Goal: Entertainment & Leisure: Consume media (video, audio)

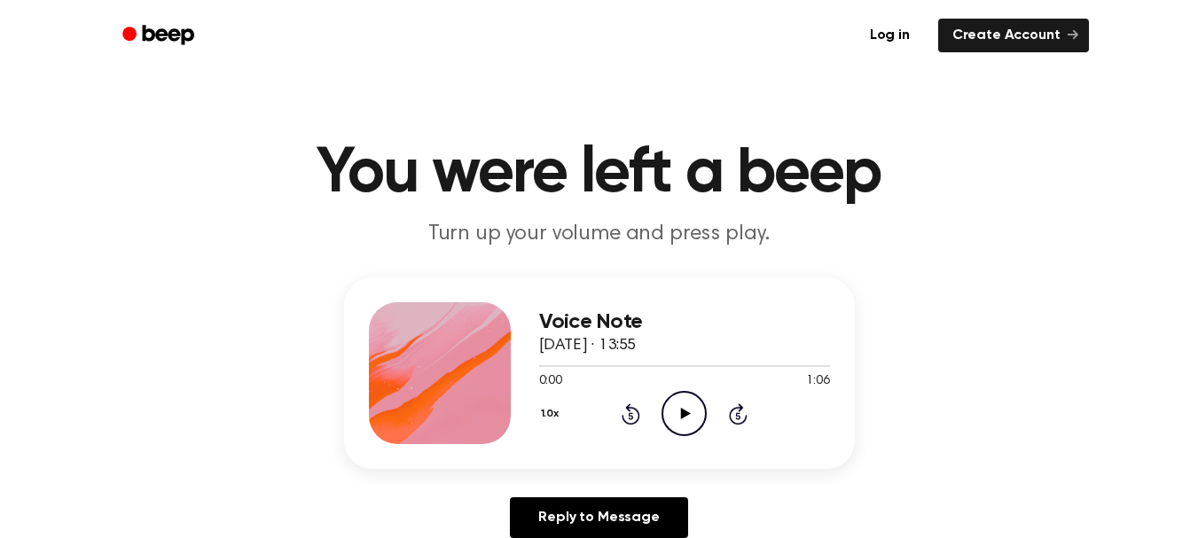
click at [690, 401] on icon "Play Audio" at bounding box center [684, 413] width 45 height 45
click at [692, 412] on icon "Pause Audio" at bounding box center [684, 413] width 45 height 45
click at [678, 413] on icon "Play Audio" at bounding box center [684, 413] width 45 height 45
click at [678, 413] on icon "Pause Audio" at bounding box center [684, 413] width 45 height 45
click at [678, 413] on icon "Play Audio" at bounding box center [684, 413] width 45 height 45
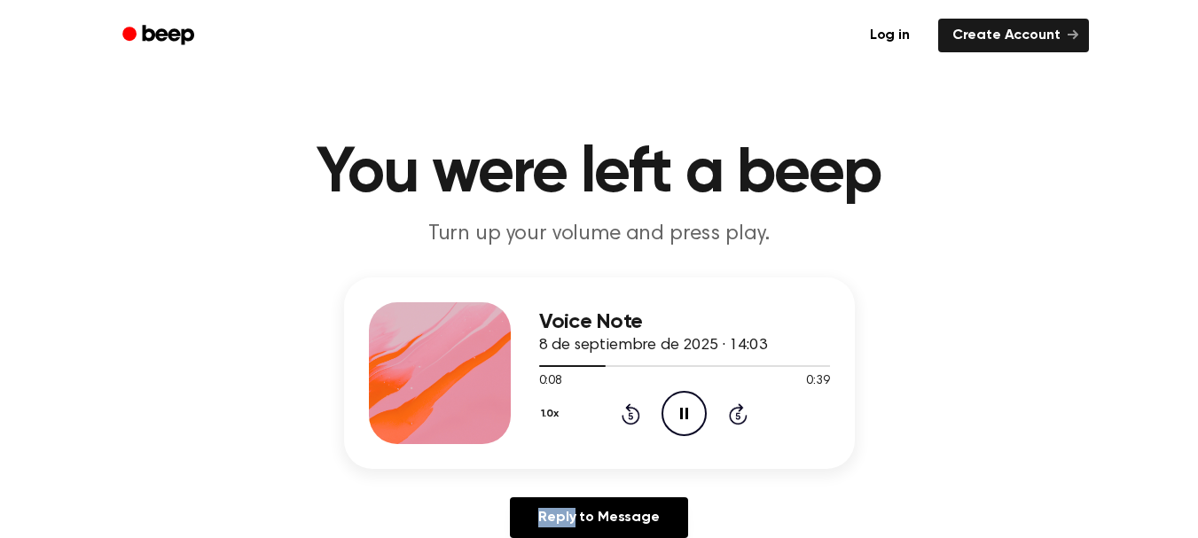
click at [678, 413] on icon "Pause Audio" at bounding box center [684, 413] width 45 height 45
click at [678, 413] on icon "Play Audio" at bounding box center [684, 413] width 45 height 45
click at [678, 413] on icon "Pause Audio" at bounding box center [684, 413] width 45 height 45
drag, startPoint x: 678, startPoint y: 413, endPoint x: 685, endPoint y: 422, distance: 10.8
click at [685, 422] on icon "Play Audio" at bounding box center [684, 413] width 45 height 45
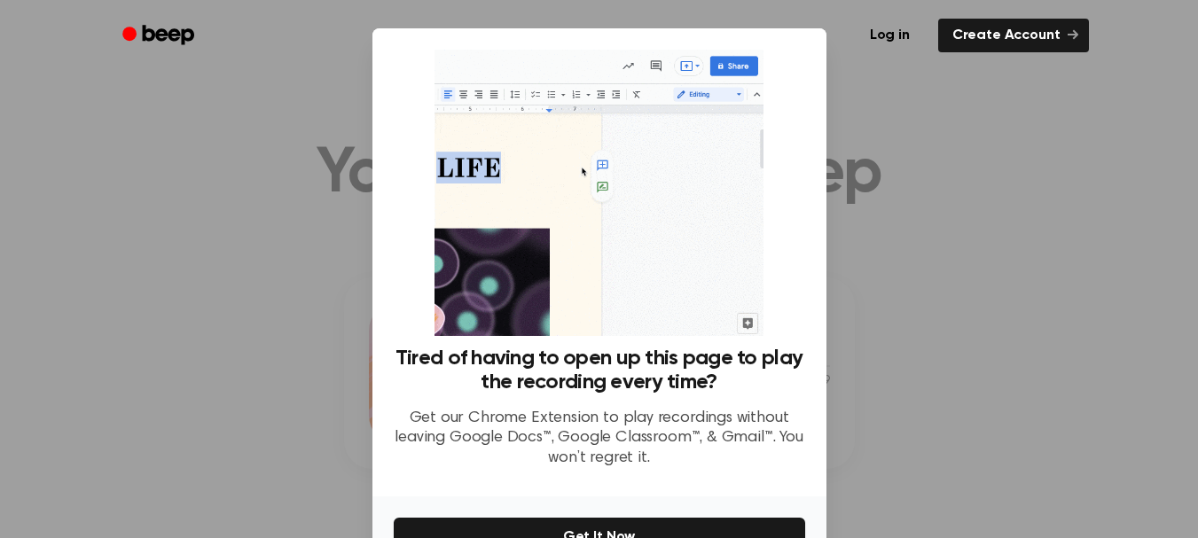
click at [890, 387] on div at bounding box center [599, 269] width 1198 height 538
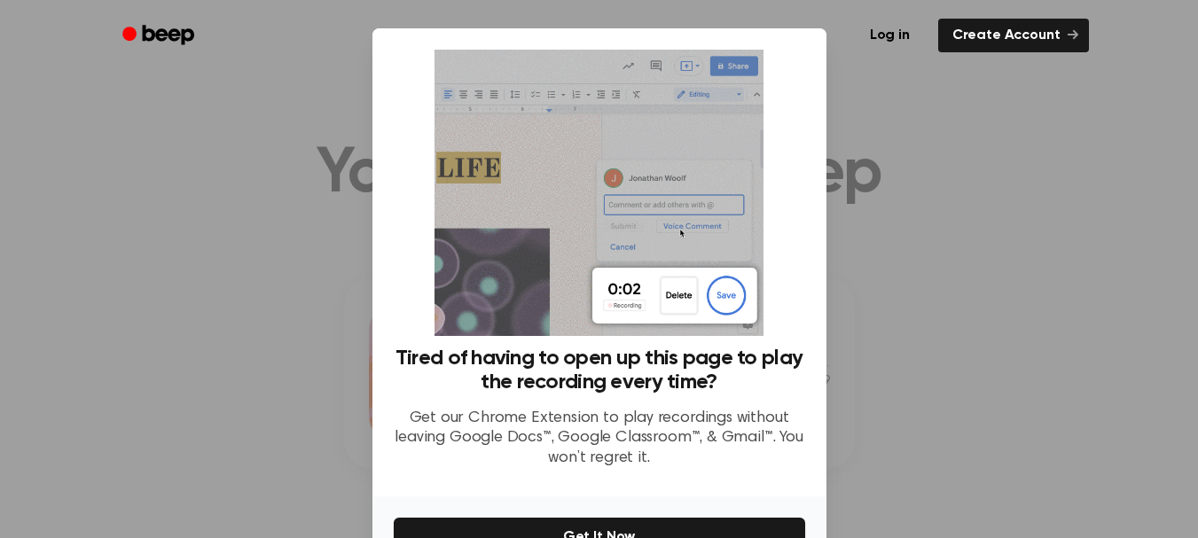
click at [685, 457] on p "Get our Chrome Extension to play recordings without leaving Google Docs™, Googl…" at bounding box center [600, 439] width 412 height 60
drag, startPoint x: 685, startPoint y: 457, endPoint x: 709, endPoint y: 465, distance: 25.2
click at [709, 465] on p "Get our Chrome Extension to play recordings without leaving Google Docs™, Googl…" at bounding box center [600, 439] width 412 height 60
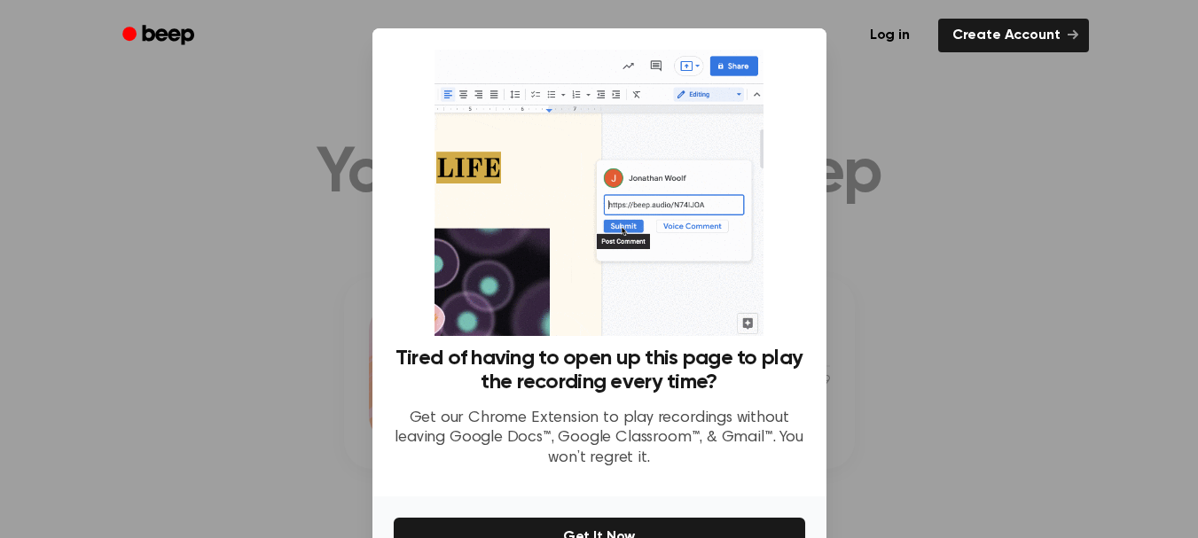
click at [674, 294] on img at bounding box center [599, 193] width 329 height 286
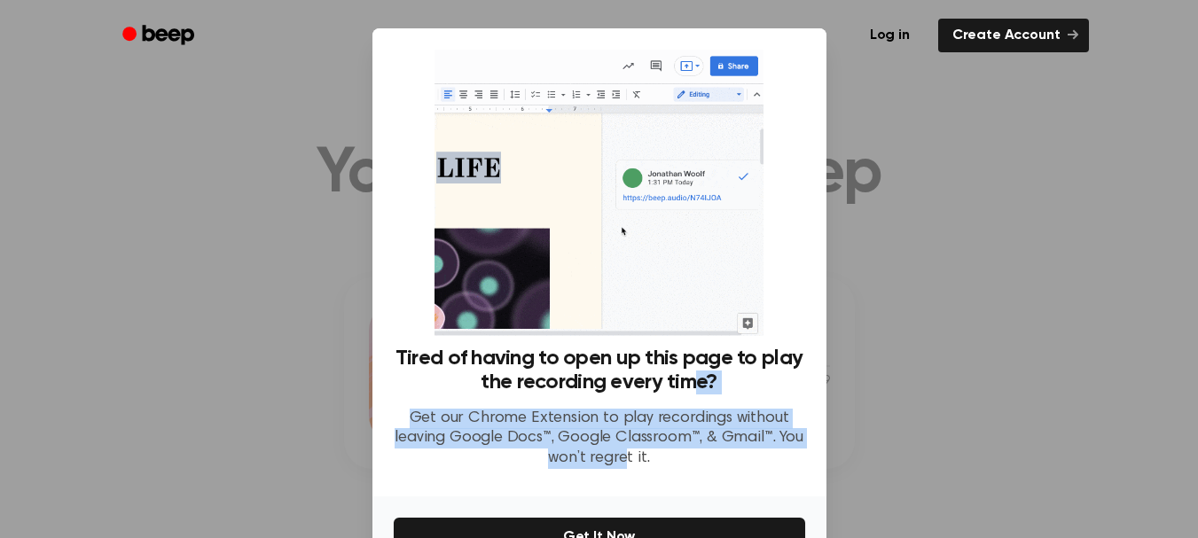
drag, startPoint x: 617, startPoint y: 458, endPoint x: 685, endPoint y: 395, distance: 92.2
click at [685, 395] on div "Tired of having to open up this page to play the recording every time? Get our …" at bounding box center [600, 415] width 412 height 137
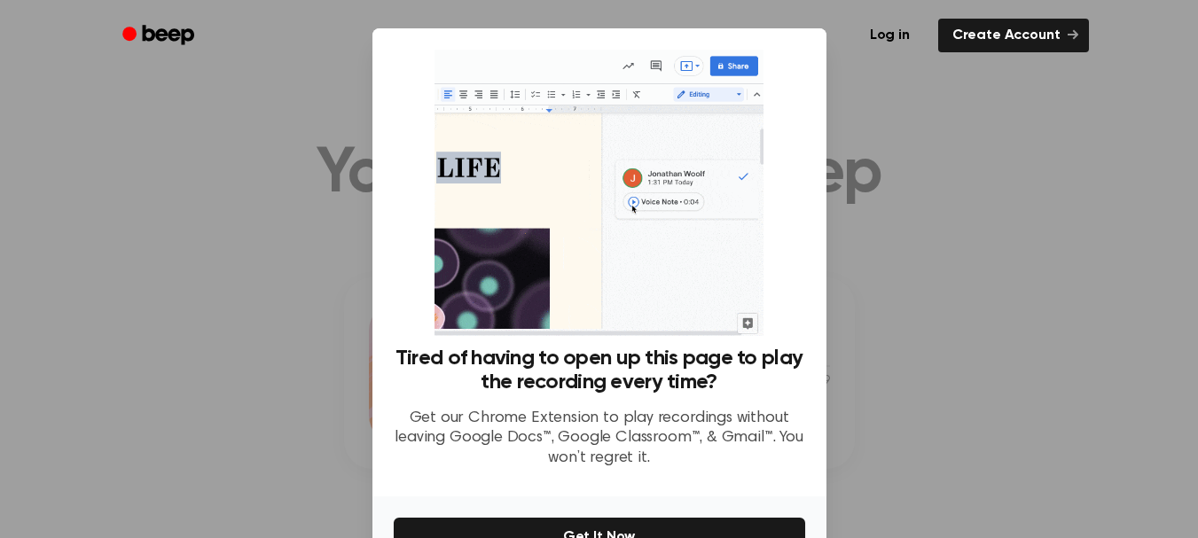
click at [83, 196] on div at bounding box center [599, 269] width 1198 height 538
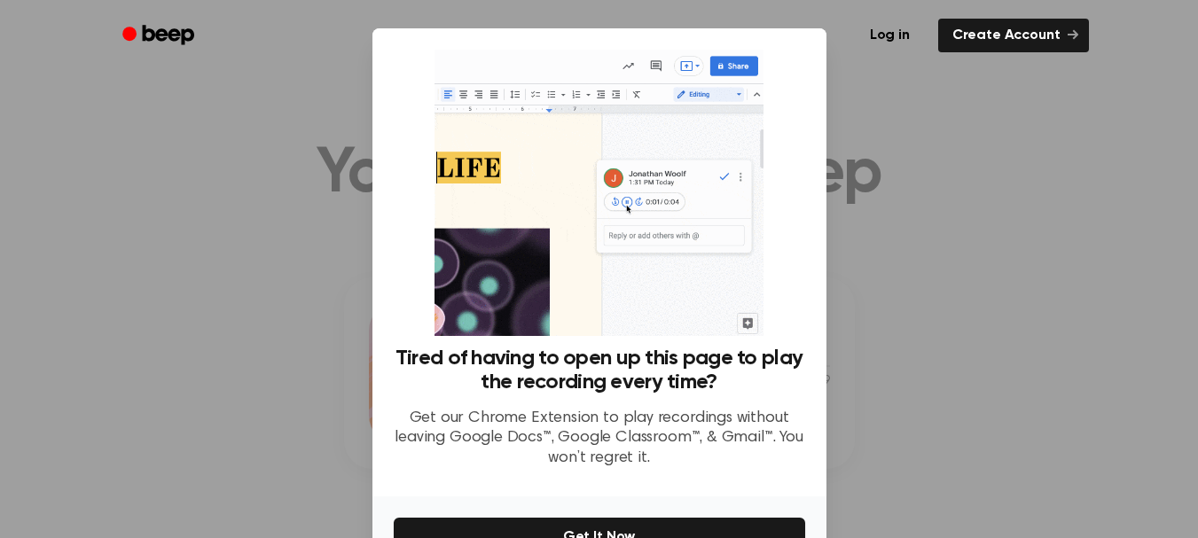
click at [83, 196] on div at bounding box center [599, 269] width 1198 height 538
click at [954, 289] on div at bounding box center [599, 269] width 1198 height 538
drag, startPoint x: 954, startPoint y: 289, endPoint x: 822, endPoint y: 76, distance: 250.5
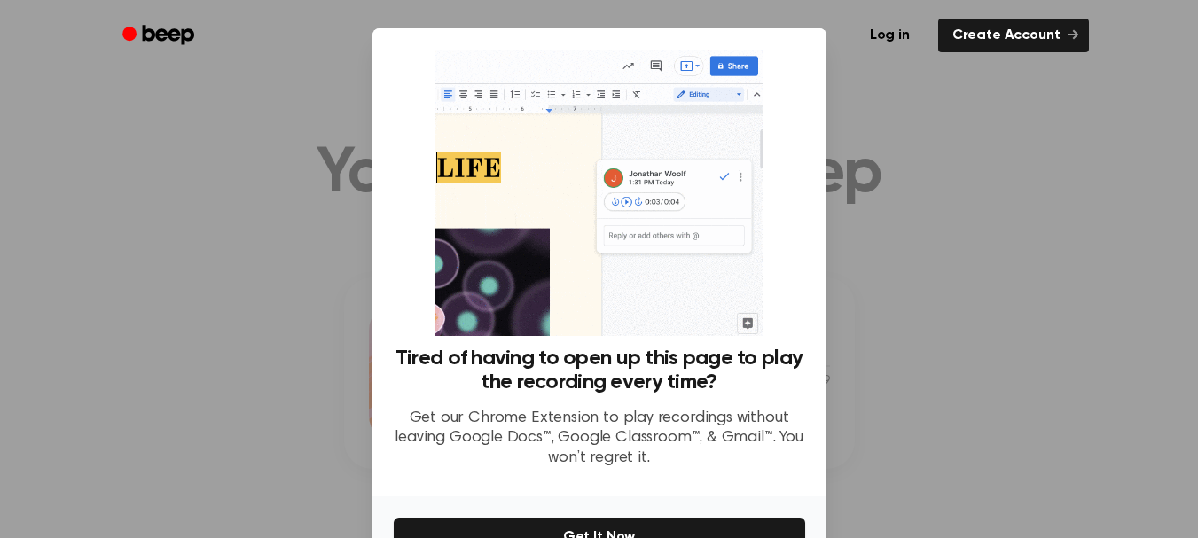
click at [952, 289] on div at bounding box center [599, 269] width 1198 height 538
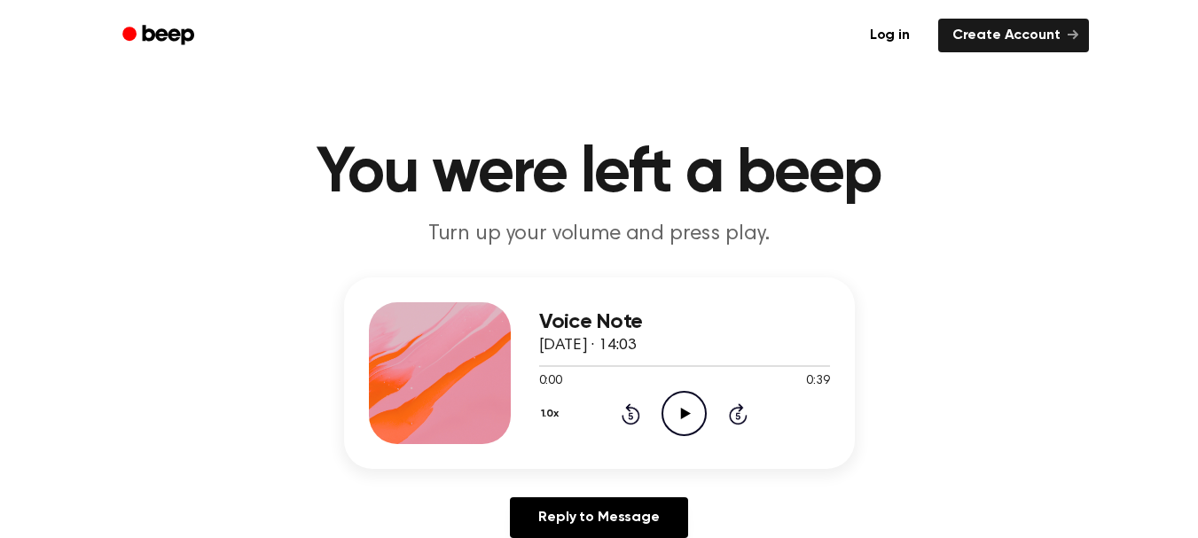
click at [688, 420] on icon "Play Audio" at bounding box center [684, 413] width 45 height 45
click at [642, 365] on div at bounding box center [635, 366] width 192 height 2
click at [612, 358] on div at bounding box center [684, 365] width 291 height 14
click at [687, 407] on icon "Play Audio" at bounding box center [684, 413] width 45 height 45
click at [681, 360] on div at bounding box center [684, 365] width 291 height 14
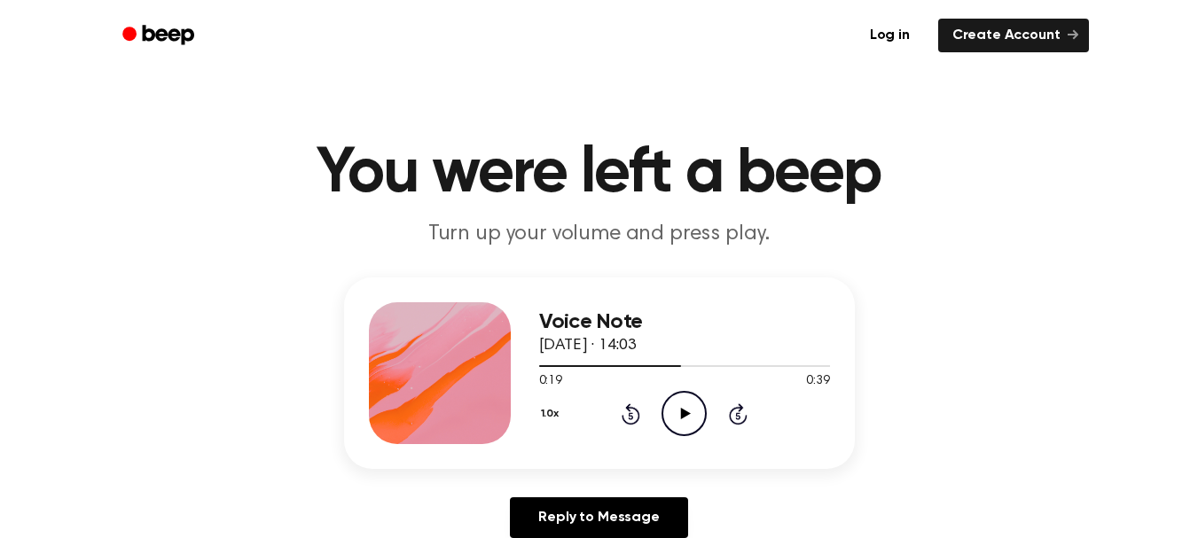
click at [680, 404] on icon "Play Audio" at bounding box center [684, 413] width 45 height 45
click at [680, 404] on icon "Pause Audio" at bounding box center [684, 413] width 45 height 45
click at [676, 412] on icon "Play Audio" at bounding box center [684, 413] width 45 height 45
click at [673, 423] on icon "Play Audio" at bounding box center [684, 413] width 45 height 45
click at [683, 412] on icon at bounding box center [684, 414] width 8 height 12
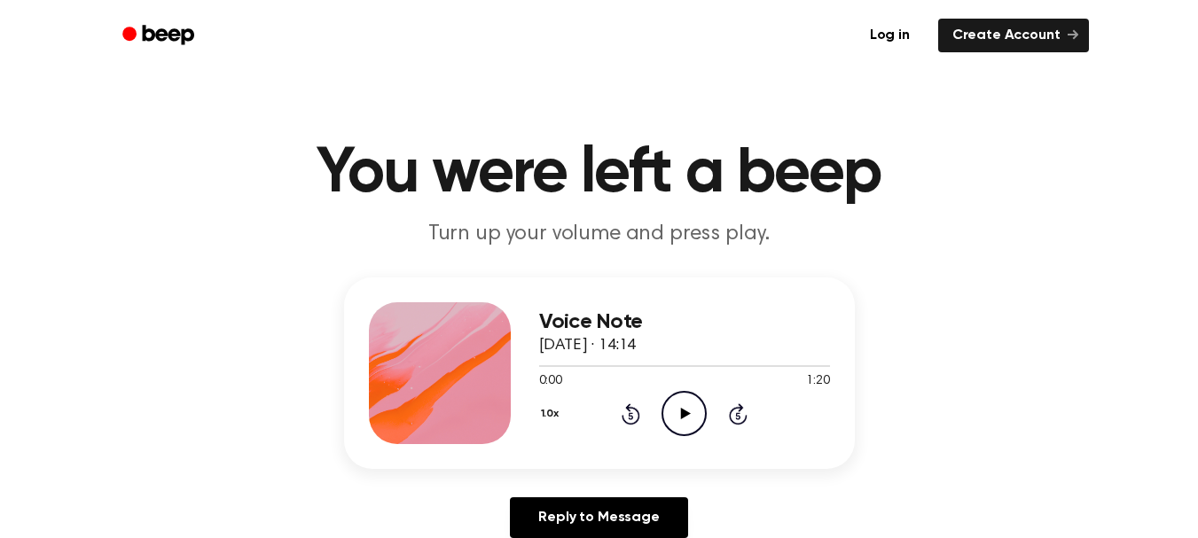
click at [683, 427] on icon "Play Audio" at bounding box center [684, 413] width 45 height 45
click at [686, 403] on icon "Play Audio" at bounding box center [684, 413] width 45 height 45
click at [676, 412] on icon "Play Audio" at bounding box center [684, 413] width 45 height 45
click at [686, 419] on icon "Play Audio" at bounding box center [684, 413] width 45 height 45
click at [685, 404] on icon "Pause Audio" at bounding box center [684, 413] width 45 height 45
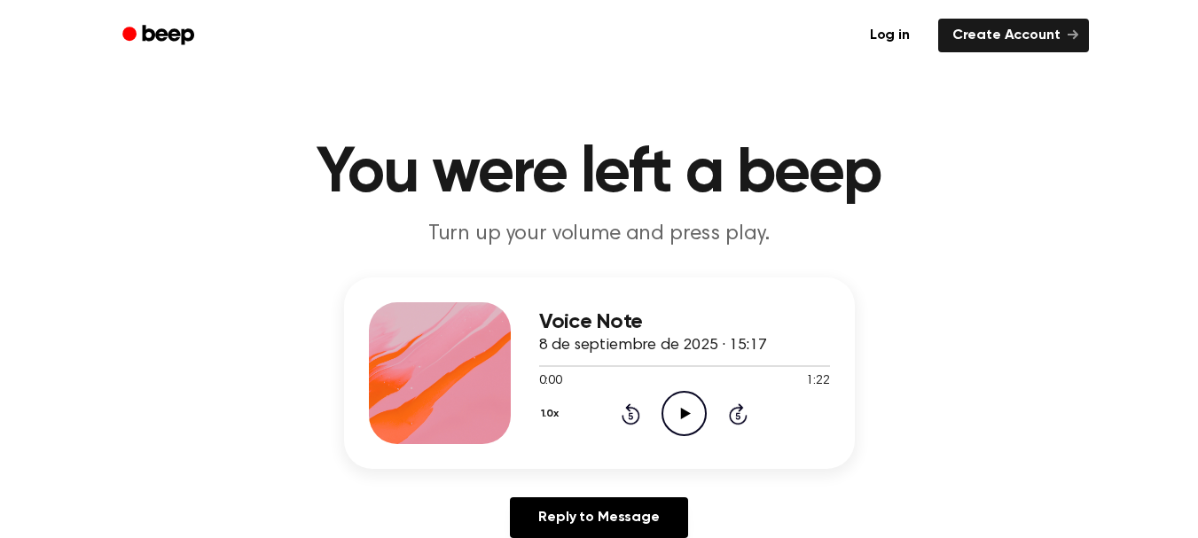
click at [691, 404] on icon "Play Audio" at bounding box center [684, 413] width 45 height 45
click at [679, 410] on icon "Play Audio" at bounding box center [684, 413] width 45 height 45
